Goal: Find contact information: Find contact information

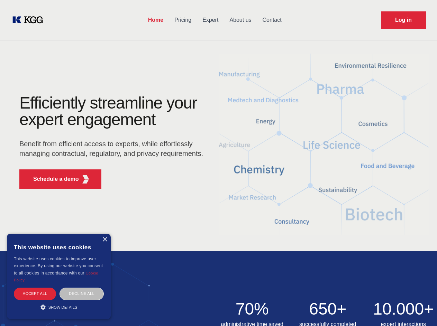
click at [218, 163] on div "Efficiently streamline your expert engagement Benefit from efficient access to …" at bounding box center [113, 145] width 210 height 100
click at [52, 179] on p "Schedule a demo" at bounding box center [56, 179] width 46 height 8
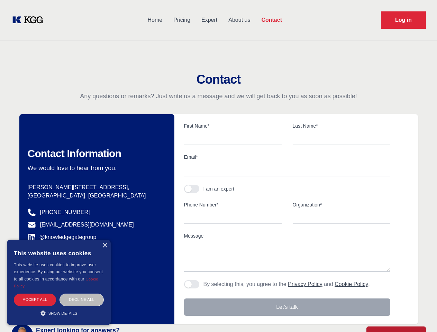
click at [105, 240] on div "× This website uses cookies This website uses cookies to improve user experienc…" at bounding box center [59, 282] width 104 height 85
click at [35, 294] on div "Accept all" at bounding box center [35, 300] width 42 height 12
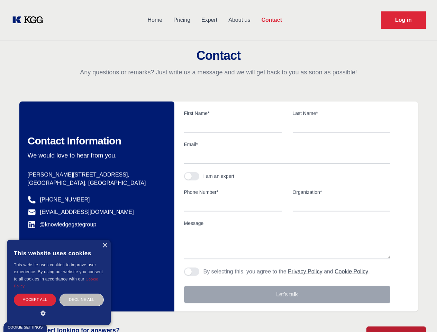
click at [82, 294] on div "Decline all" at bounding box center [82, 300] width 44 height 12
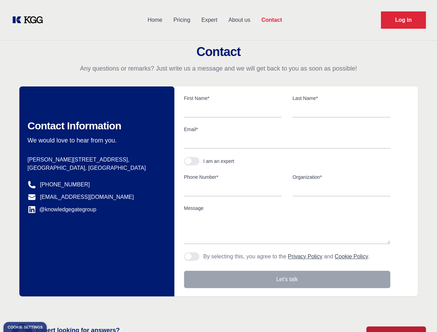
click at [59, 307] on main "Contact Any questions or remarks? Just write us a message and we will get back …" at bounding box center [218, 180] width 437 height 360
